Goal: Task Accomplishment & Management: Manage account settings

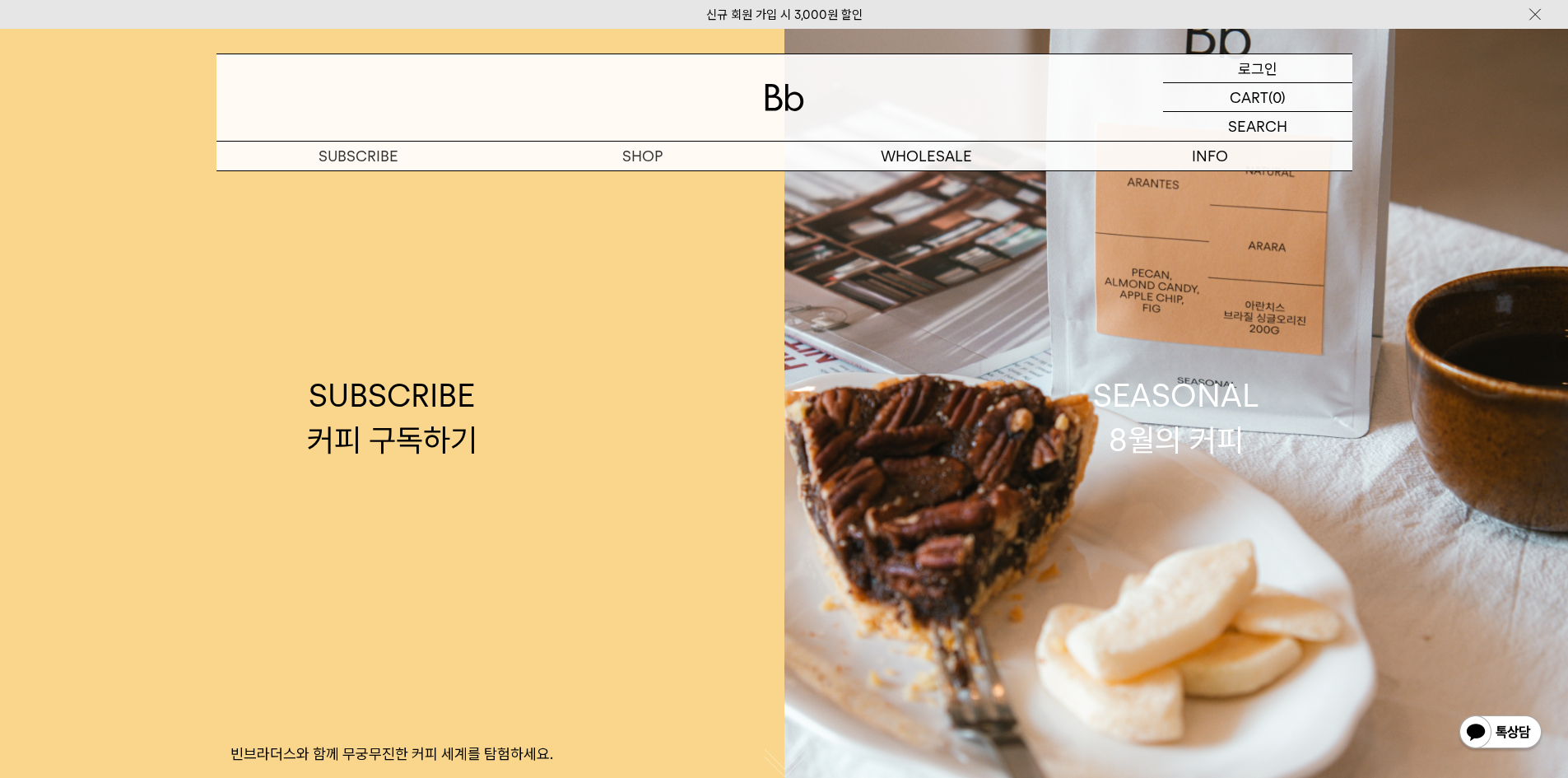
click at [1271, 67] on p "로그인" at bounding box center [1257, 68] width 39 height 28
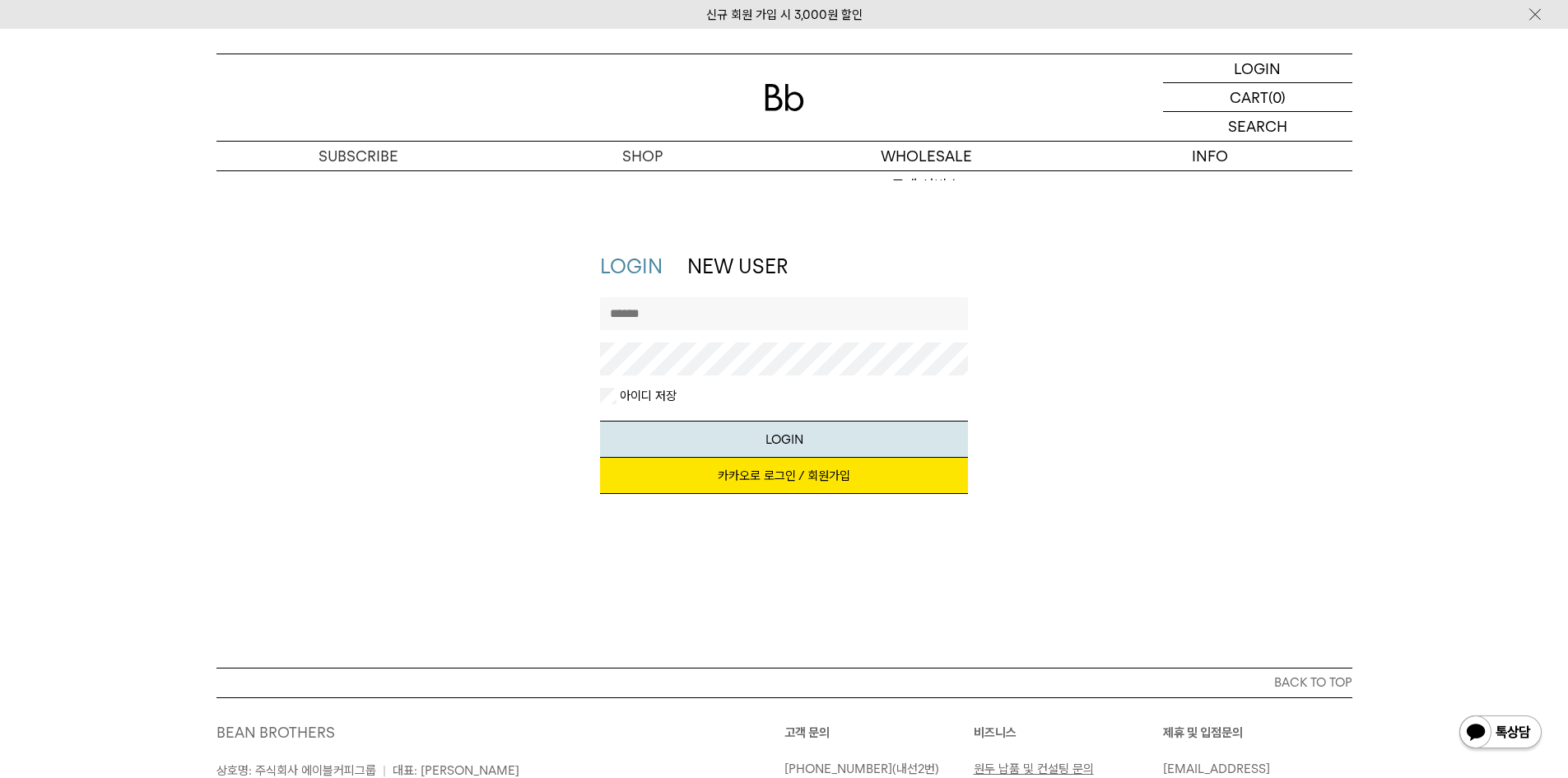
click at [877, 474] on link "카카오로 로그인 / 회원가입" at bounding box center [784, 475] width 368 height 37
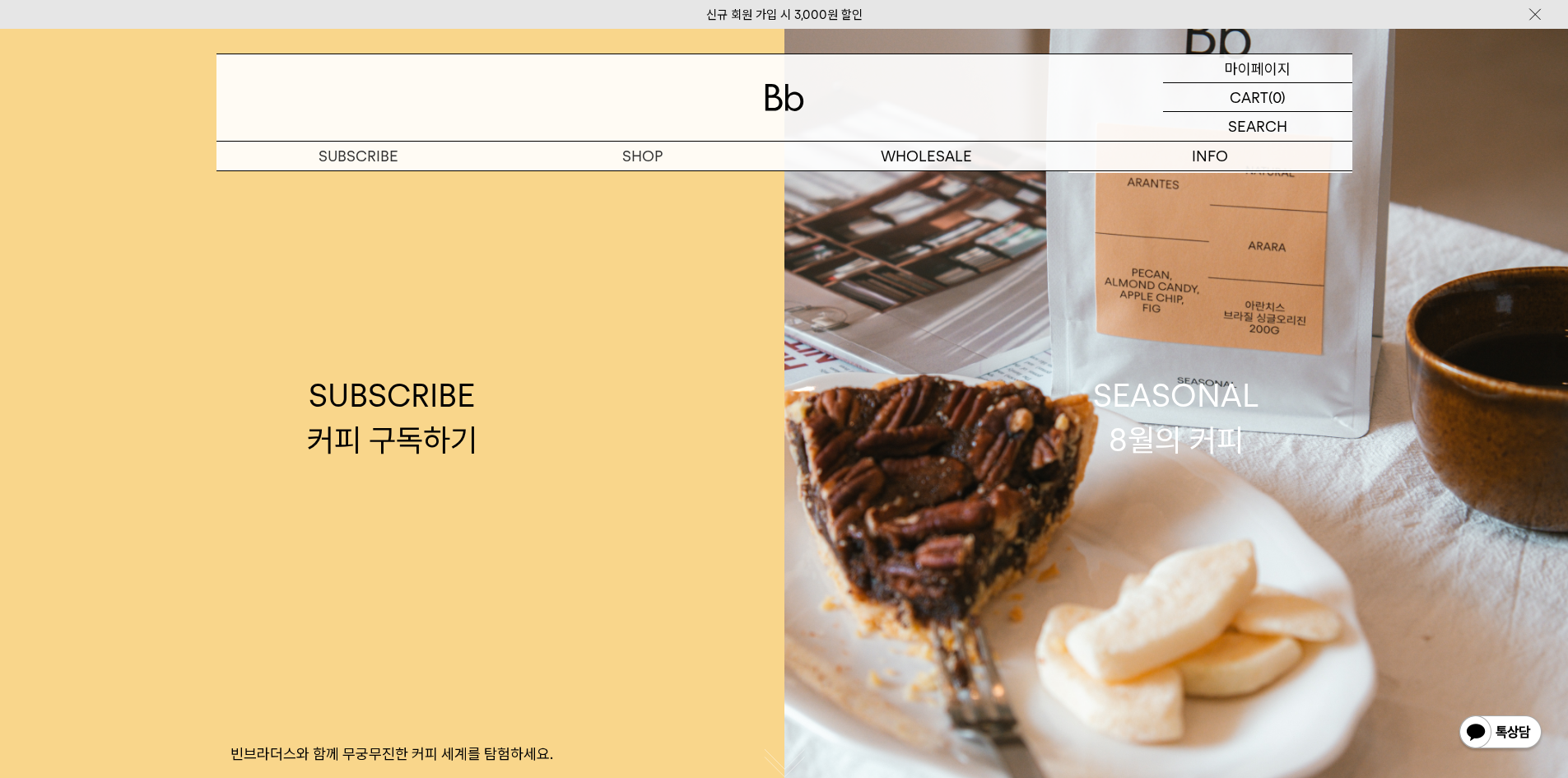
click at [1256, 67] on p "마이페이지" at bounding box center [1257, 68] width 66 height 28
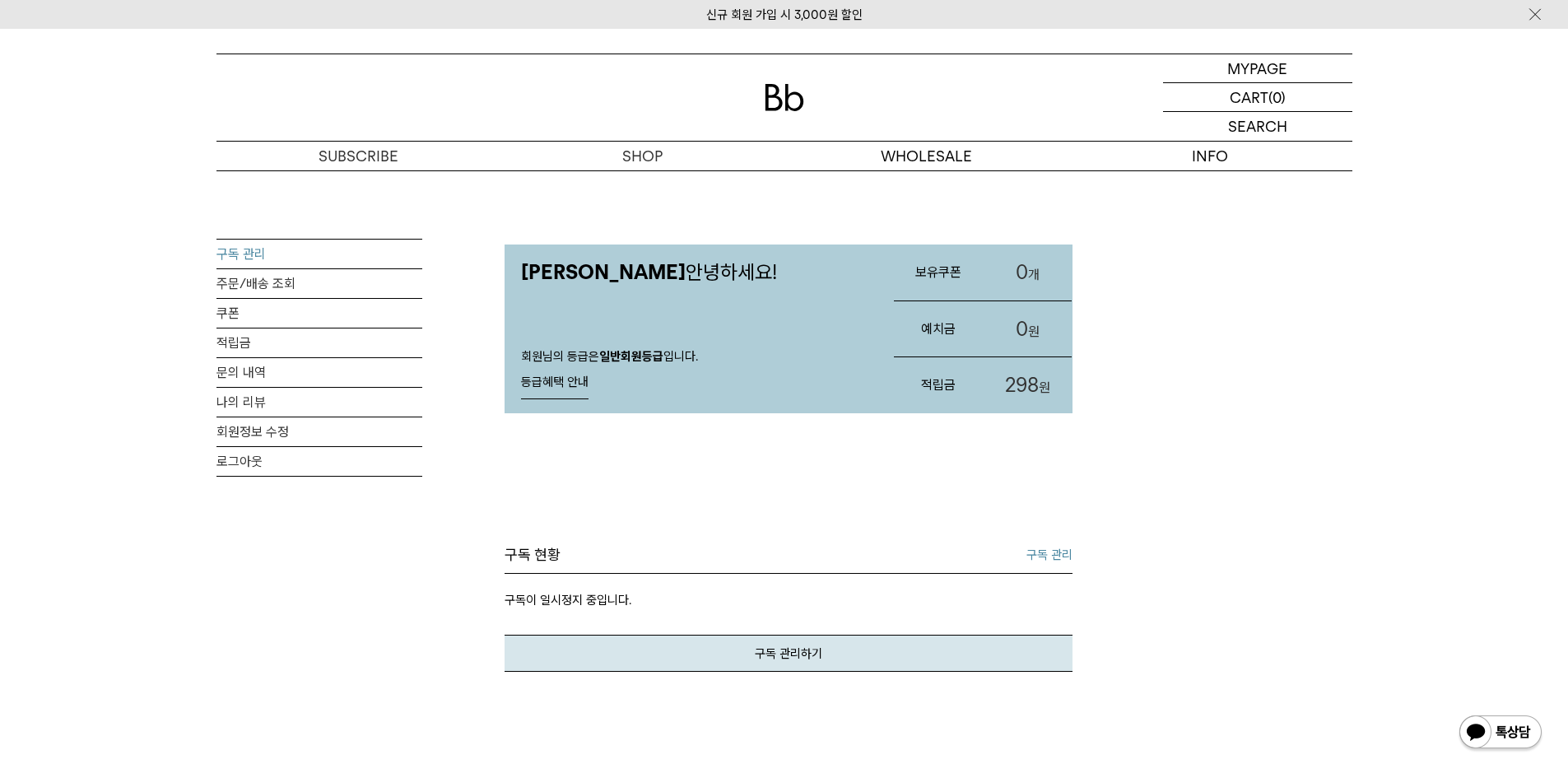
click at [264, 255] on link "구독 관리" at bounding box center [319, 254] width 206 height 29
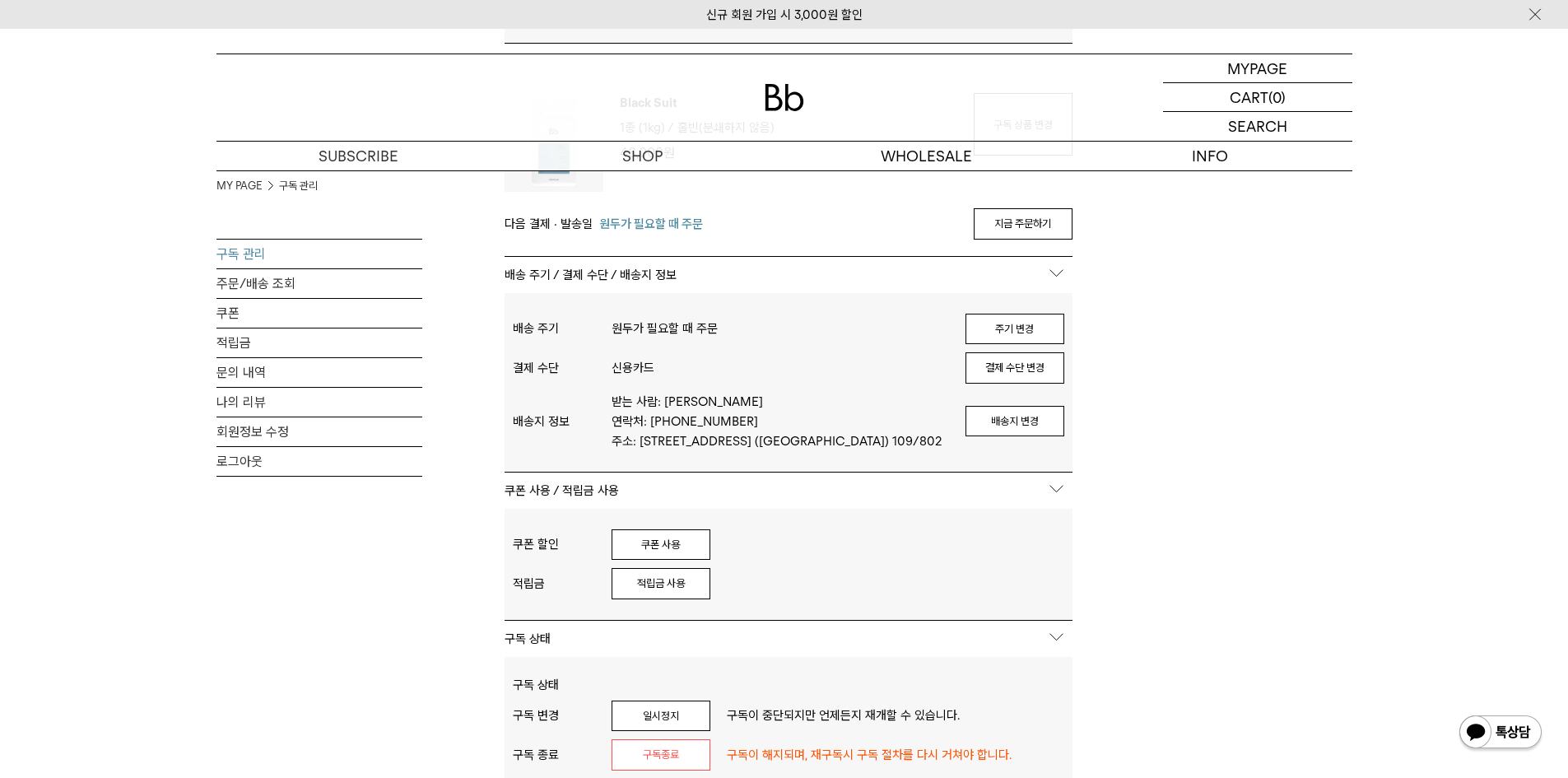
scroll to position [905, 0]
